Goal: Navigation & Orientation: Find specific page/section

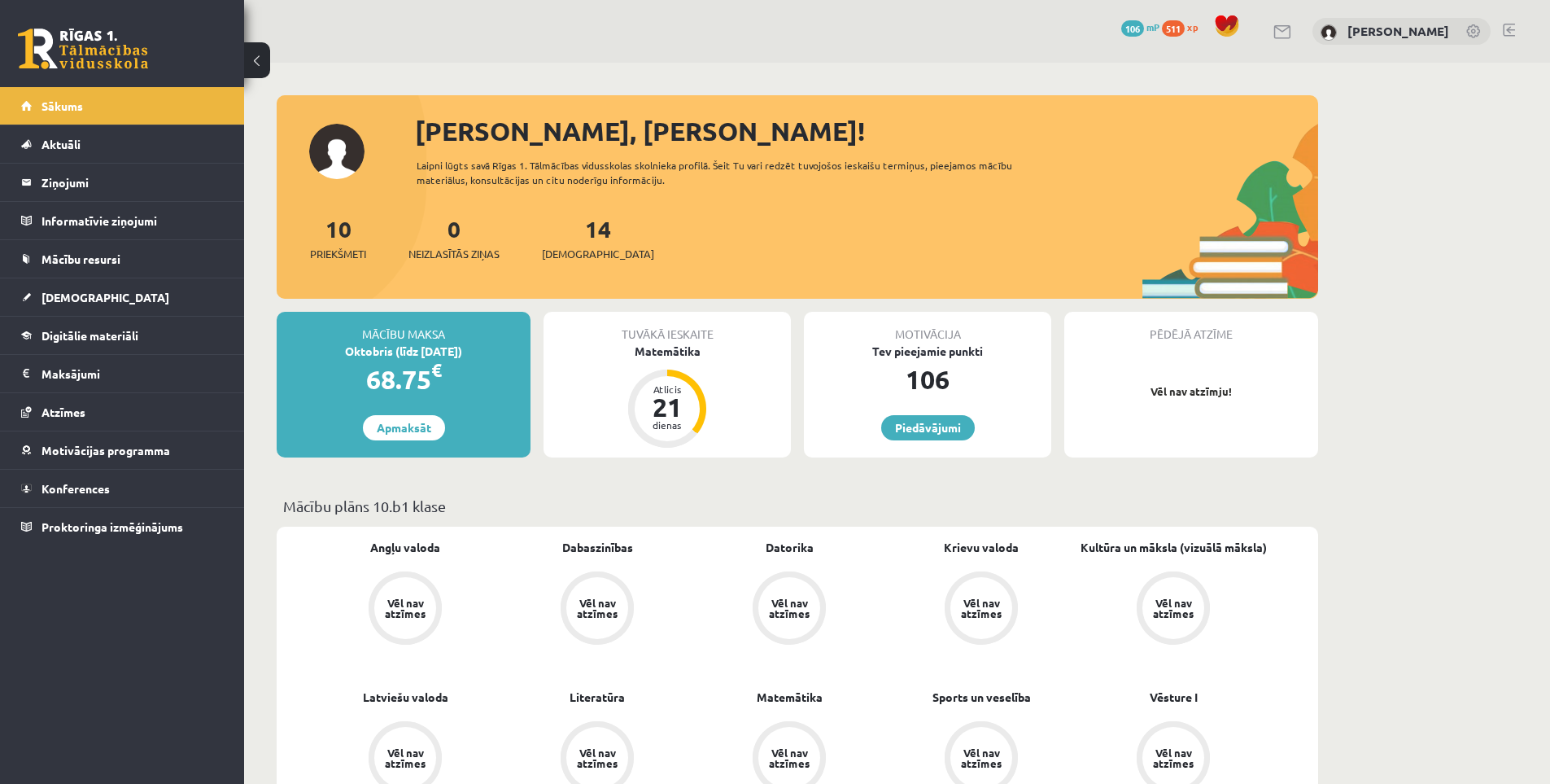
click at [883, 142] on div "[PERSON_NAME], [PERSON_NAME]!" at bounding box center [866, 130] width 903 height 39
click at [336, 61] on div "0 Dāvanas 106 mP 511 xp Gintars Grīviņš" at bounding box center [897, 31] width 1306 height 62
click at [616, 239] on div "10 Priekšmeti 0 Neizlasītās ziņas 14 Ieskaites" at bounding box center [798, 255] width 1042 height 87
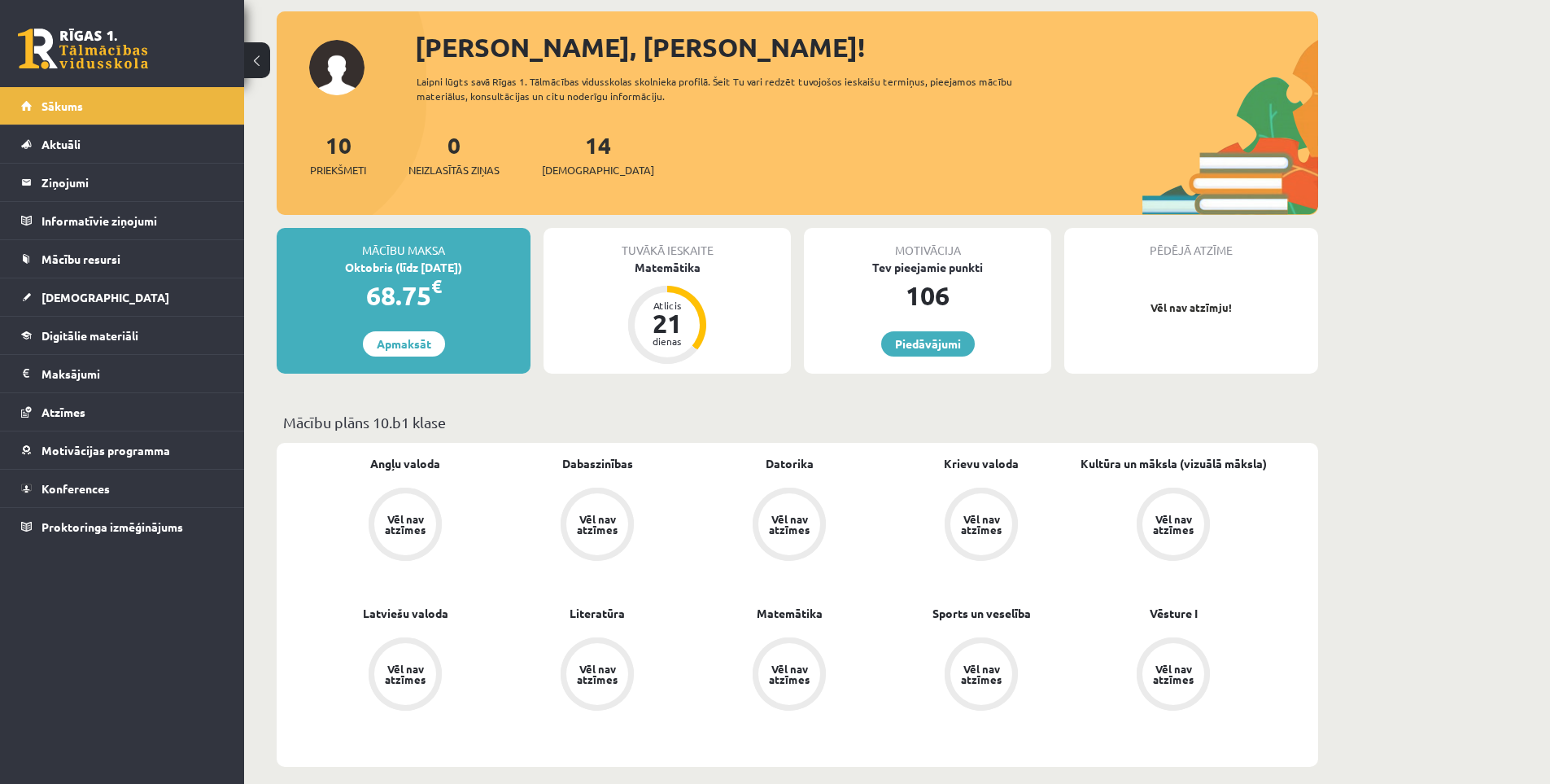
scroll to position [163, 0]
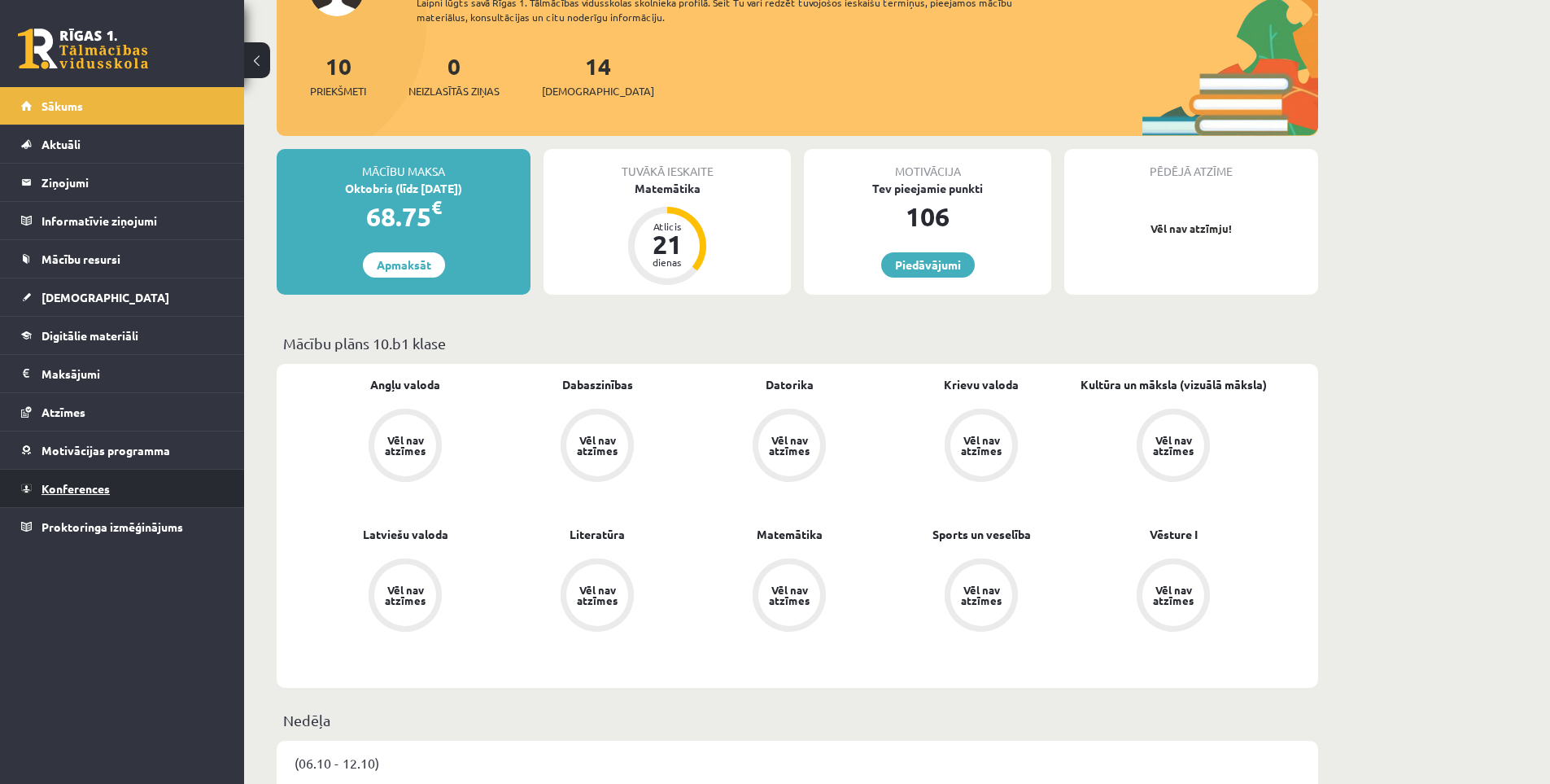
click at [112, 485] on link "Konferences" at bounding box center [122, 487] width 203 height 37
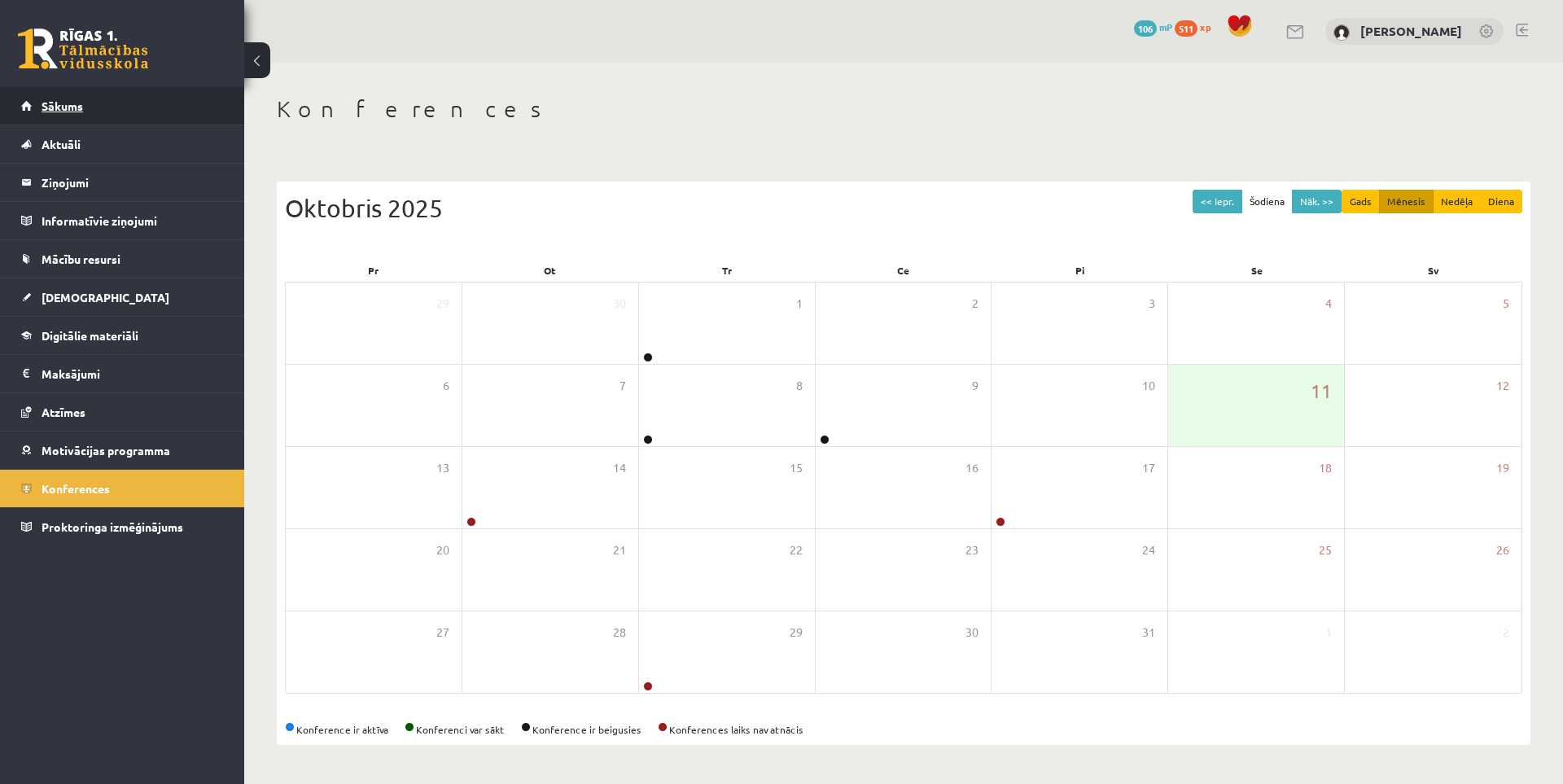
click at [129, 118] on link "Sākums" at bounding box center [122, 105] width 203 height 37
